Goal: Check status: Check status

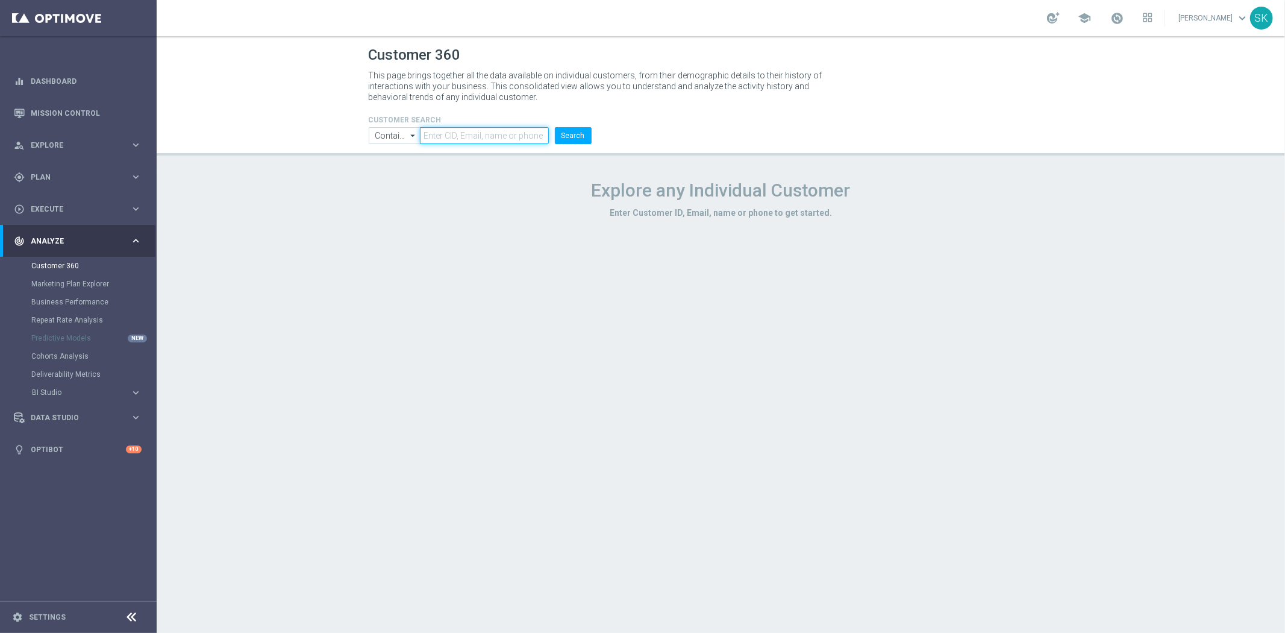
click at [494, 136] on input "text" at bounding box center [484, 135] width 128 height 17
paste input "2115577"
type input "2115577"
click at [570, 134] on button "Search" at bounding box center [573, 135] width 37 height 17
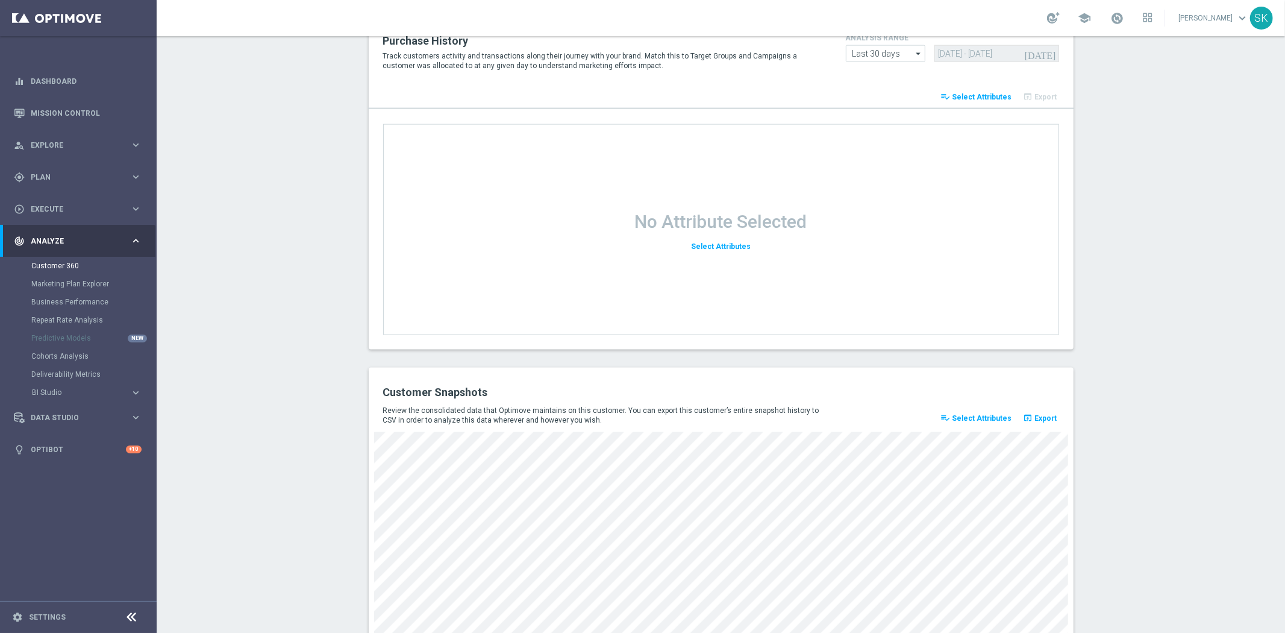
scroll to position [1455, 0]
